Goal: Information Seeking & Learning: Learn about a topic

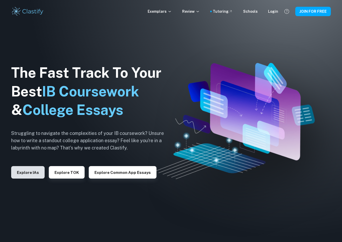
click at [30, 171] on button "Explore IAs" at bounding box center [28, 172] width 34 height 12
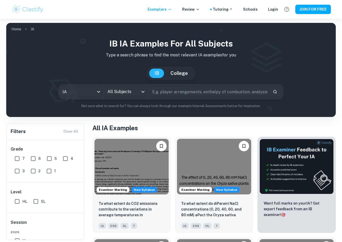
click at [112, 92] on input "All Subjects" at bounding box center [122, 92] width 32 height 10
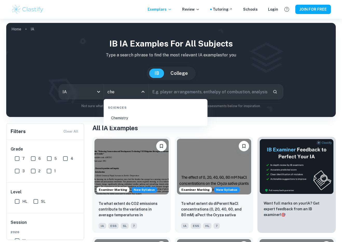
click at [140, 120] on li "Chemistry" at bounding box center [156, 118] width 100 height 12
type input "Chemistry"
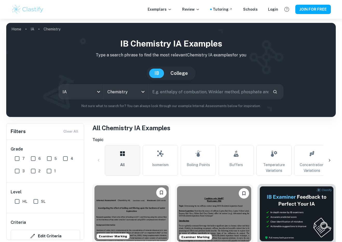
click at [129, 197] on img at bounding box center [132, 213] width 74 height 56
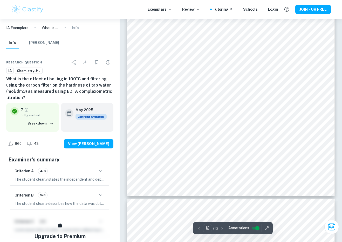
scroll to position [3456, 0]
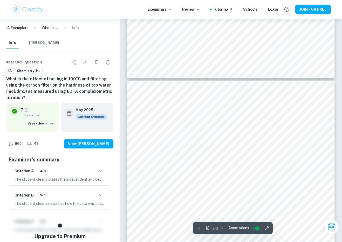
type input "11"
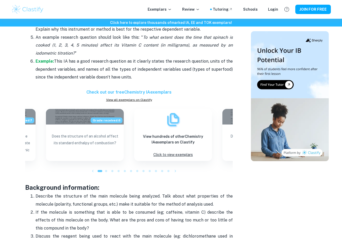
scroll to position [496, 0]
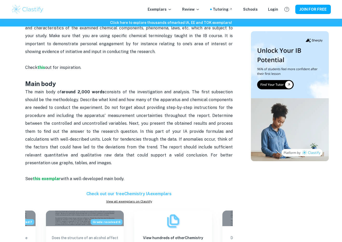
scroll to position [288, 0]
